Goal: Complete application form

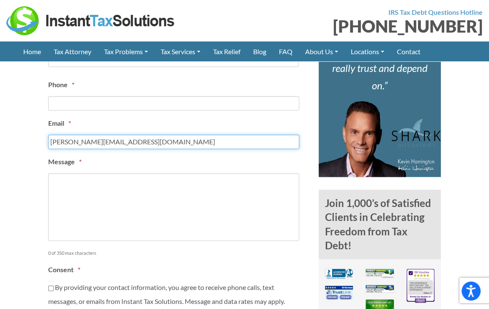
click at [61, 140] on input "[PERSON_NAME][EMAIL_ADDRESS][DOMAIN_NAME]" at bounding box center [173, 141] width 251 height 14
type input "[PERSON_NAME][EMAIL_ADDRESS][DOMAIN_NAME]"
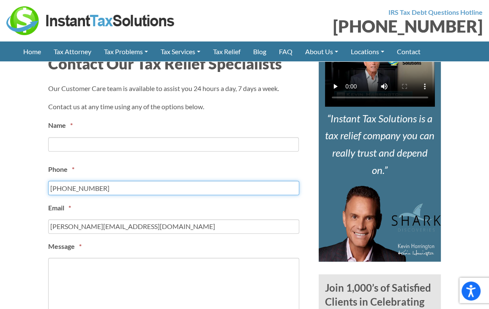
scroll to position [338, 0]
type input "[PHONE_NUMBER]"
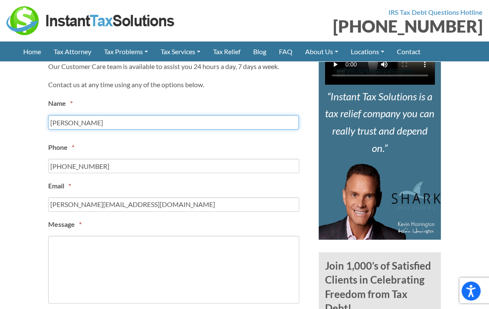
scroll to position [381, 0]
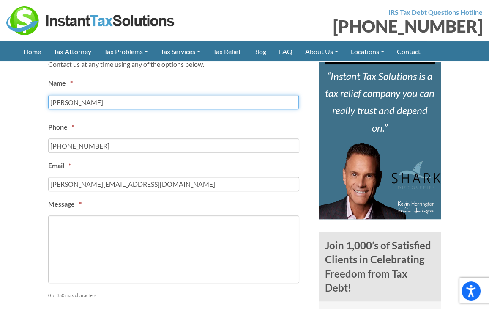
type input "[PERSON_NAME]"
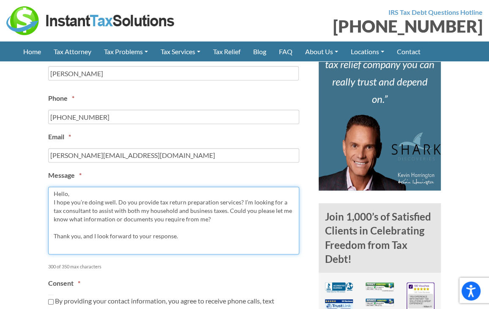
scroll to position [465, 0]
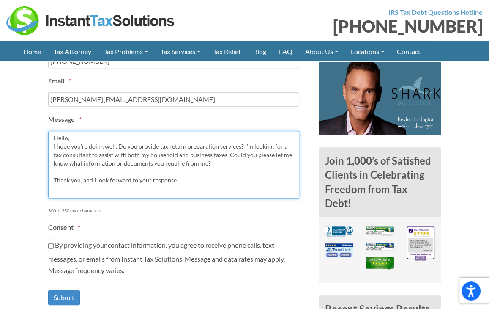
type textarea "Hello, I hope you’re doing well. Do you provide tax return preparation services…"
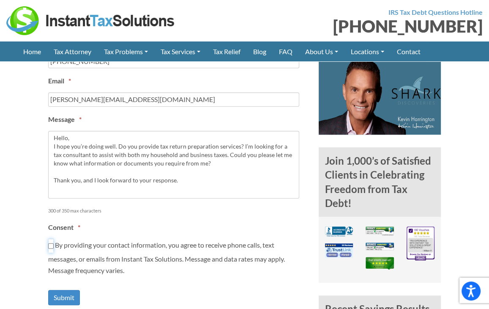
click at [51, 240] on input "By providing your contact information, you agree to receive phone calls, text m…" at bounding box center [50, 245] width 5 height 14
checkbox input "true"
click at [74, 290] on input "Submit" at bounding box center [64, 298] width 32 height 16
